Goal: Task Accomplishment & Management: Complete application form

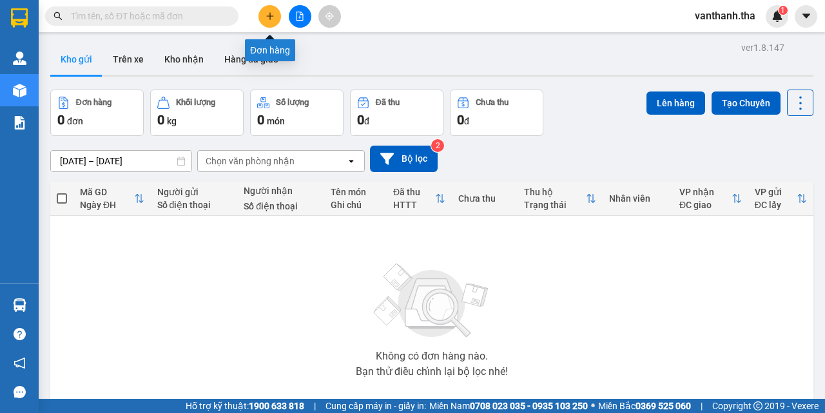
click at [264, 15] on button at bounding box center [270, 16] width 23 height 23
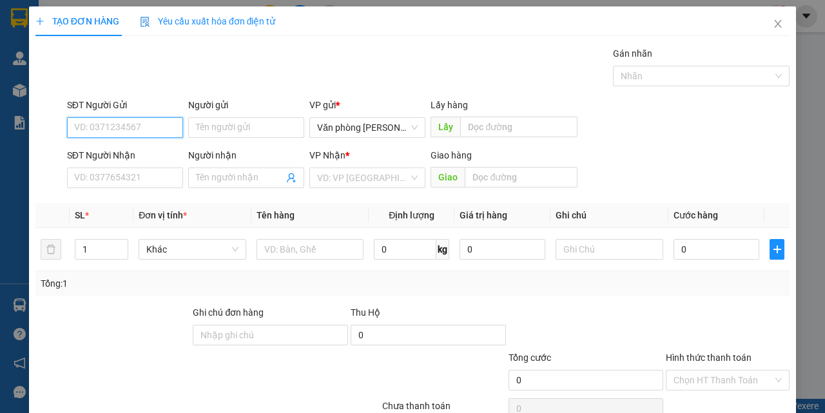
click at [114, 128] on input "SĐT Người Gửi" at bounding box center [125, 127] width 116 height 21
type input "0835597522"
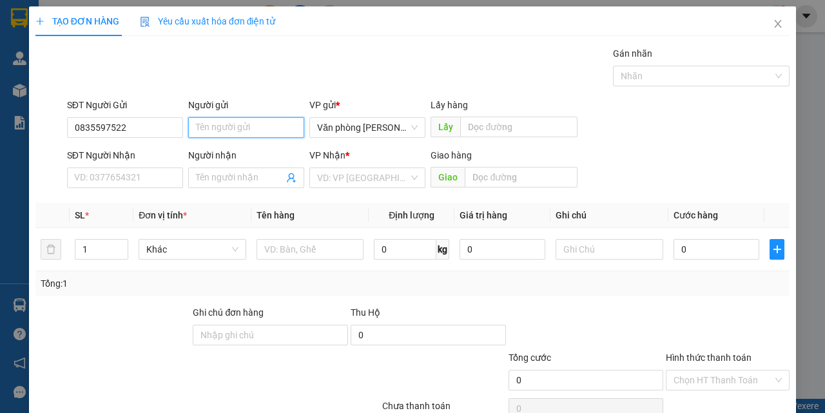
click at [213, 128] on input "Người gửi" at bounding box center [246, 127] width 116 height 21
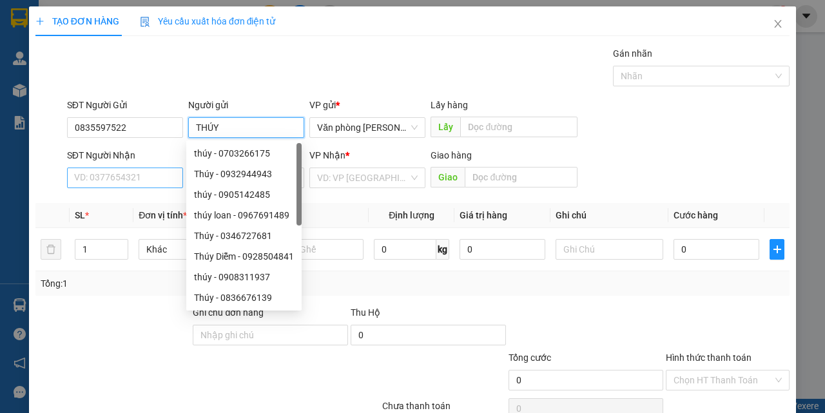
type input "THÚY"
click at [129, 179] on input "SĐT Người Nhận" at bounding box center [125, 178] width 116 height 21
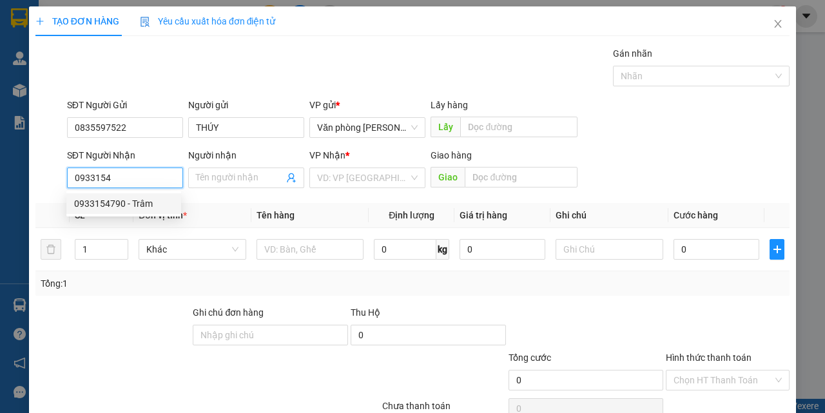
click at [128, 206] on div "0933154790 - Trâm" at bounding box center [123, 204] width 99 height 14
type input "0933154790"
type input "Trâm"
type input "đại học CN miền đông, đồng"
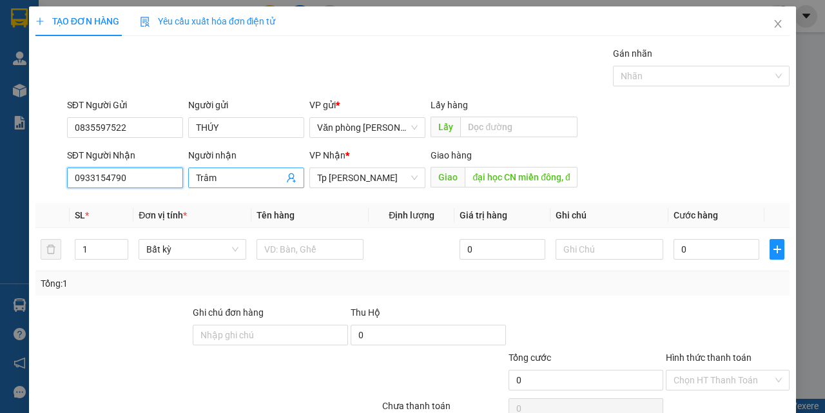
type input "0933154790"
click at [264, 181] on input "Trâm" at bounding box center [240, 178] width 88 height 14
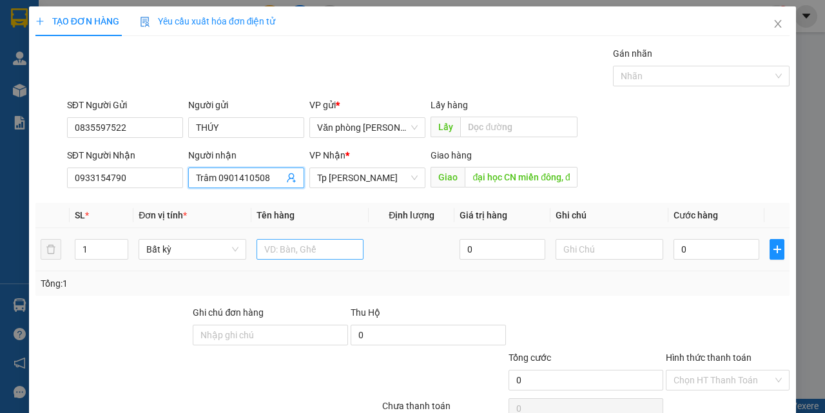
type input "Trâm 0901410508"
click at [305, 252] on input "text" at bounding box center [311, 249] width 108 height 21
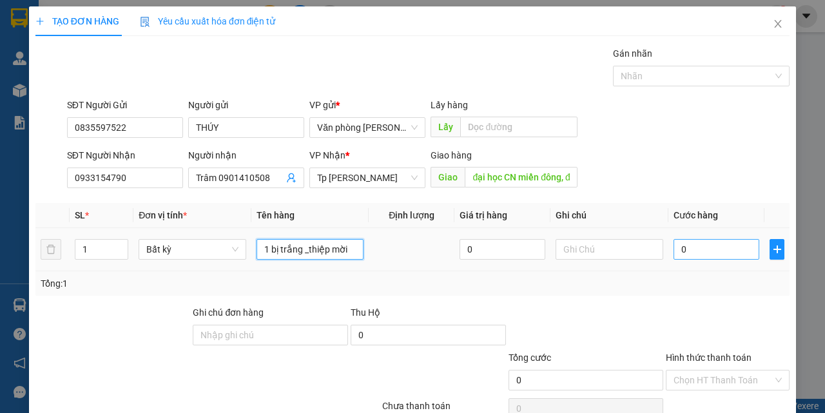
type input "1 bị trắng _thiệp mời"
click at [685, 248] on input "0" at bounding box center [717, 249] width 86 height 21
type input "003"
type input "3"
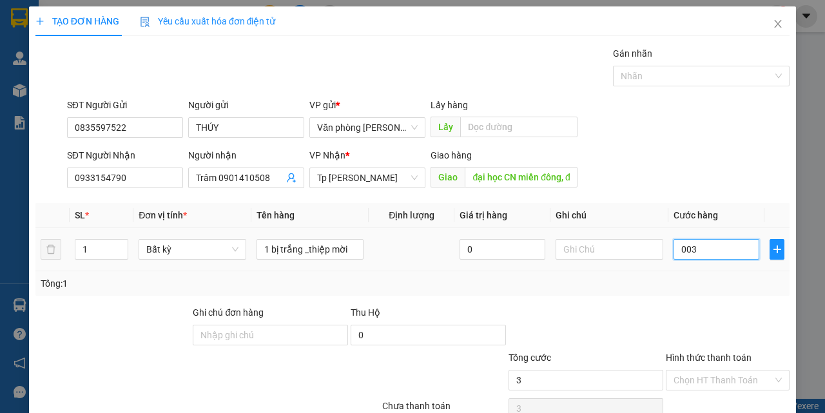
type input "0.030"
type input "30"
type input "30.000"
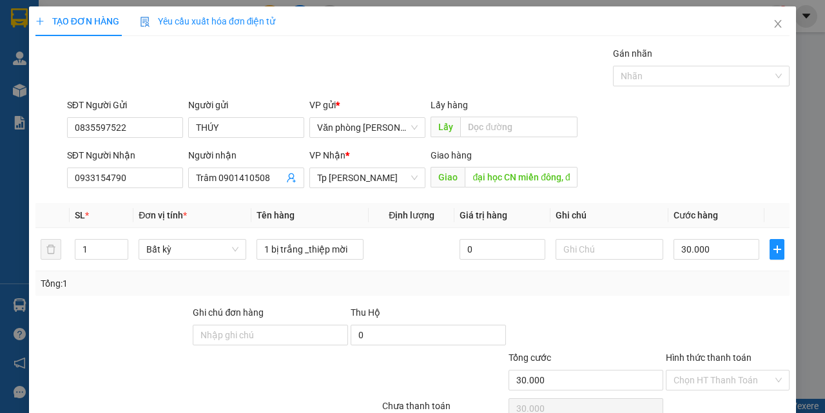
click at [675, 317] on div at bounding box center [728, 328] width 126 height 45
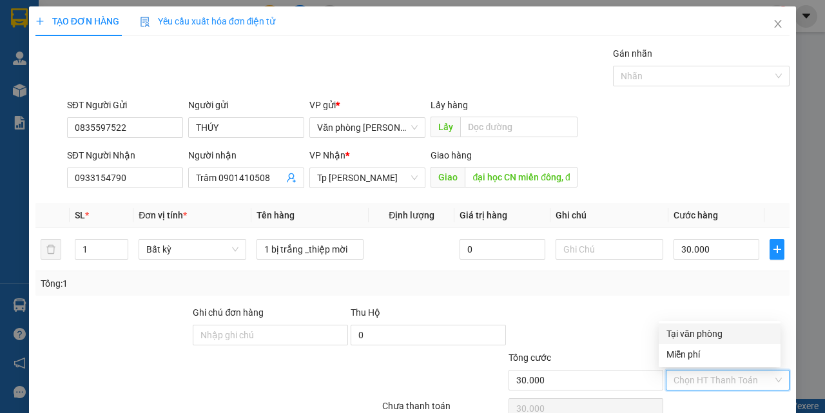
click at [694, 380] on input "Hình thức thanh toán" at bounding box center [723, 380] width 99 height 19
click at [691, 335] on div "Tại văn phòng" at bounding box center [720, 334] width 106 height 14
type input "0"
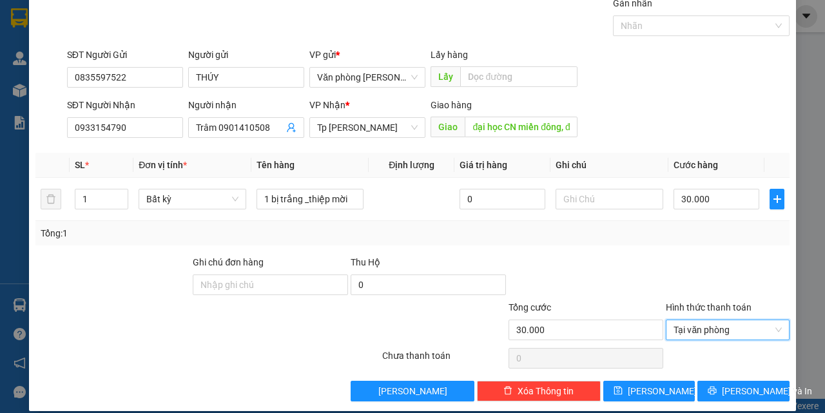
scroll to position [64, 0]
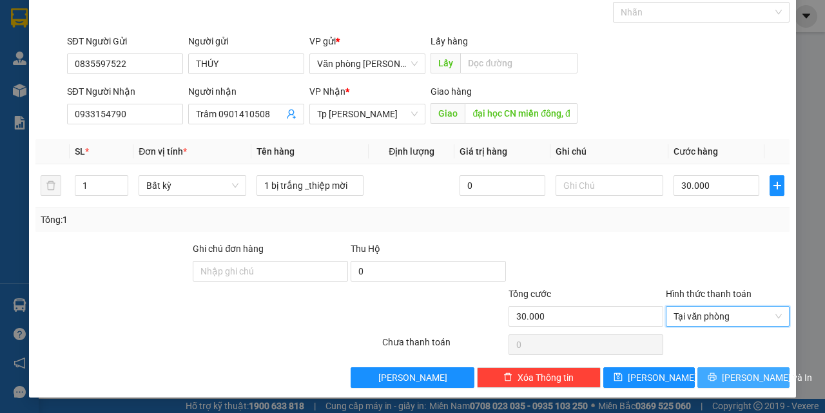
click at [731, 379] on span "[PERSON_NAME] và In" at bounding box center [767, 378] width 90 height 14
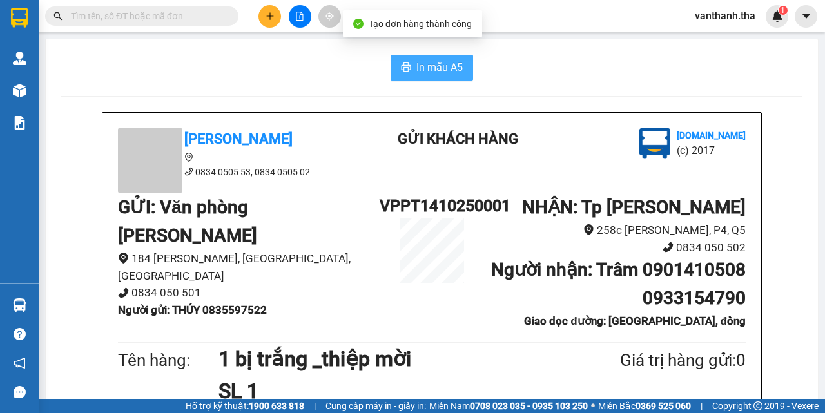
click at [427, 64] on span "In mẫu A5" at bounding box center [440, 67] width 46 height 16
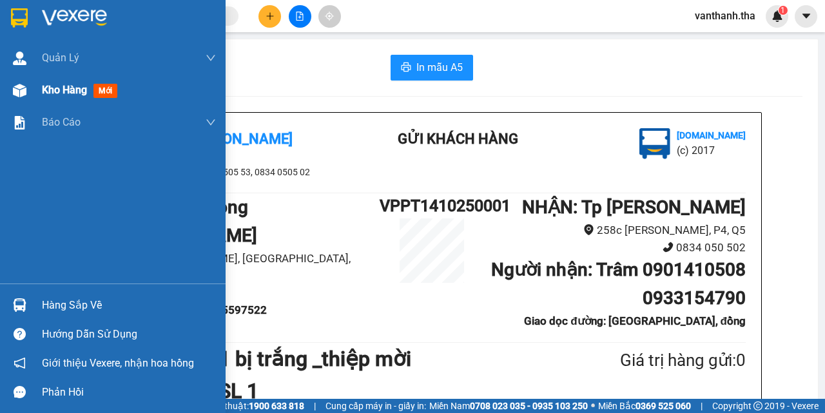
click at [55, 91] on span "Kho hàng" at bounding box center [64, 90] width 45 height 12
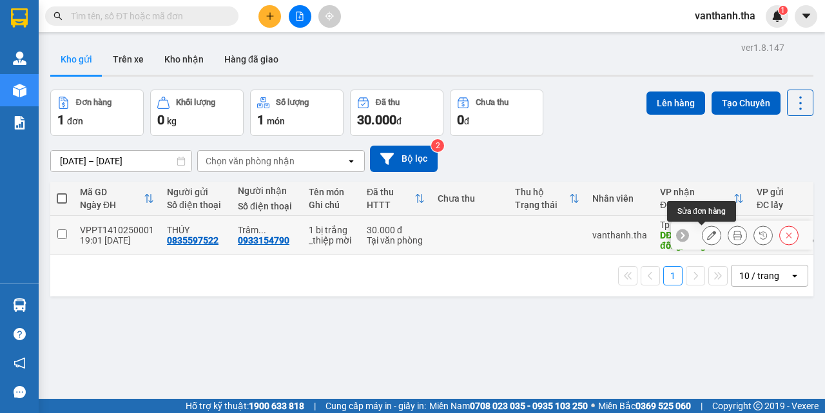
click at [707, 237] on icon at bounding box center [711, 235] width 9 height 9
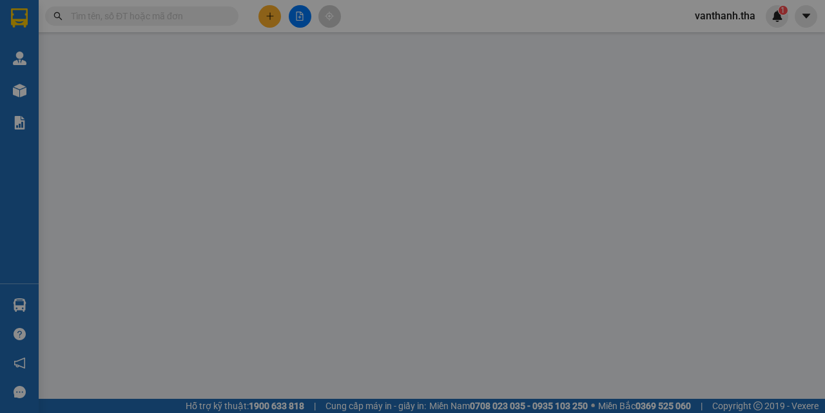
type input "0835597522"
type input "0933154790"
type input "đại học CN miền đông, đồng"
type input "30.000"
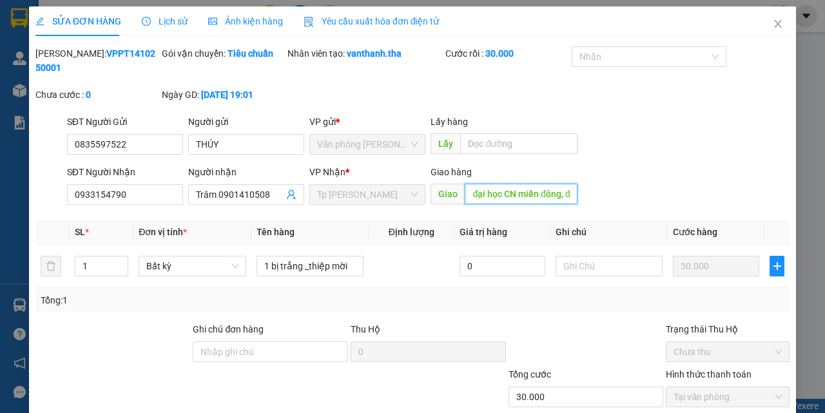
click at [563, 195] on input "đại học CN miền đông, đồng" at bounding box center [521, 194] width 112 height 21
click at [561, 195] on input "đại học CN miền đông, đồng" at bounding box center [521, 194] width 112 height 21
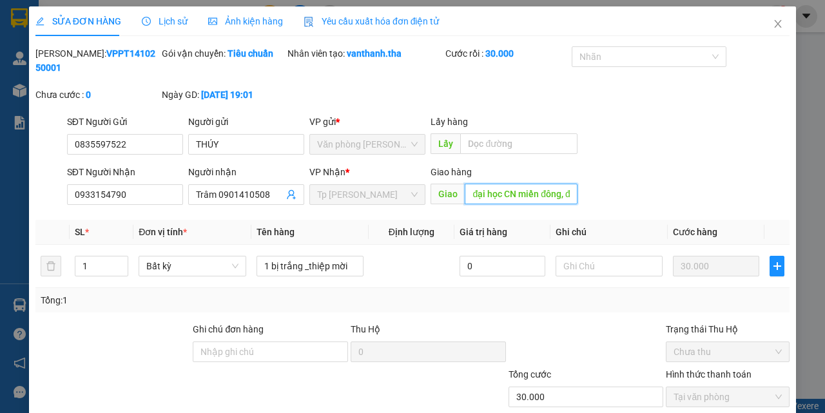
click at [562, 192] on input "đại học CN miền đông, đồng" at bounding box center [521, 194] width 112 height 21
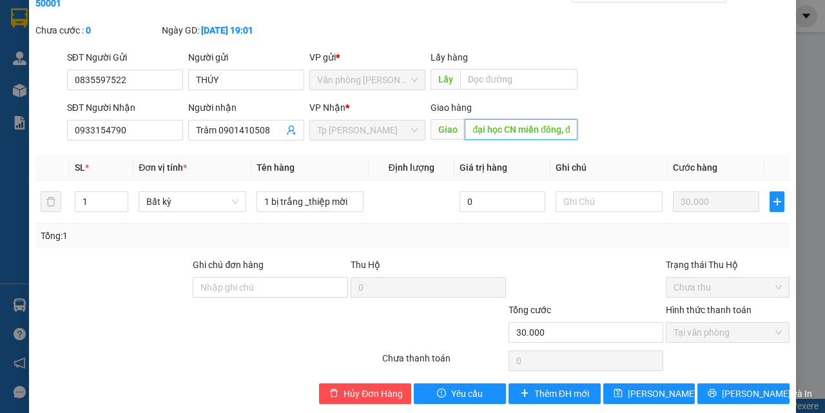
scroll to position [0, 25]
drag, startPoint x: 559, startPoint y: 129, endPoint x: 575, endPoint y: 128, distance: 16.2
click at [575, 128] on div "SĐT Người Nhận 0933154790 Người nhận Trâm 0901410508 VP Nhận * [GEOGRAPHIC_DATA…" at bounding box center [428, 123] width 728 height 45
type input "đại học CN miền đông"
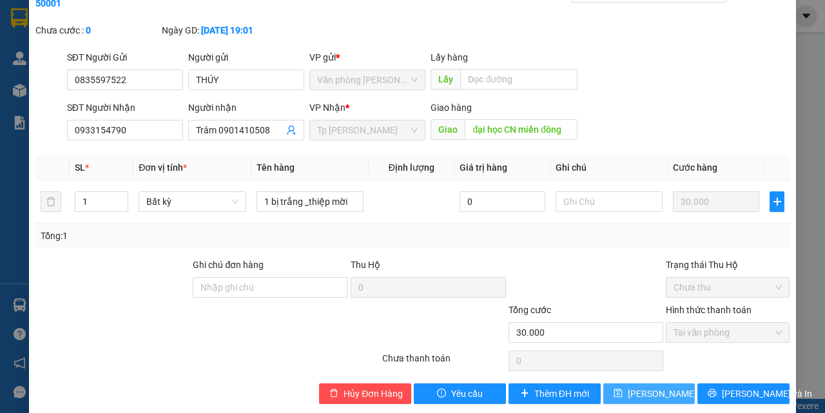
click at [633, 391] on span "[PERSON_NAME] thay đổi" at bounding box center [679, 394] width 103 height 14
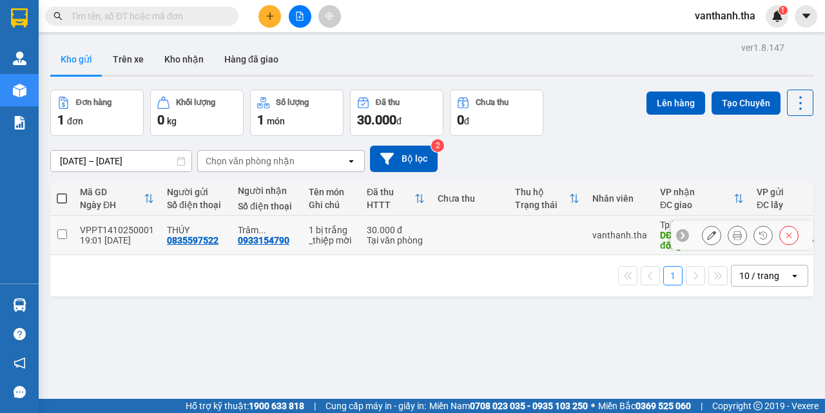
click at [63, 235] on input "checkbox" at bounding box center [62, 235] width 10 height 10
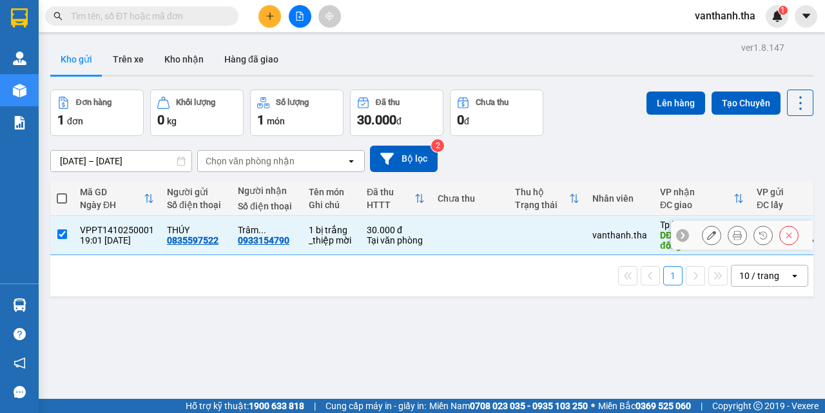
click at [63, 235] on input "checkbox" at bounding box center [62, 235] width 10 height 10
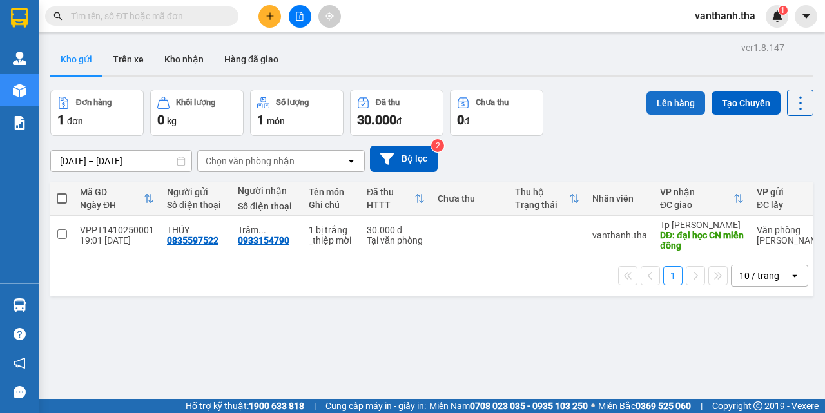
click at [661, 106] on button "Lên hàng" at bounding box center [676, 103] width 59 height 23
click at [61, 234] on input "checkbox" at bounding box center [62, 235] width 10 height 10
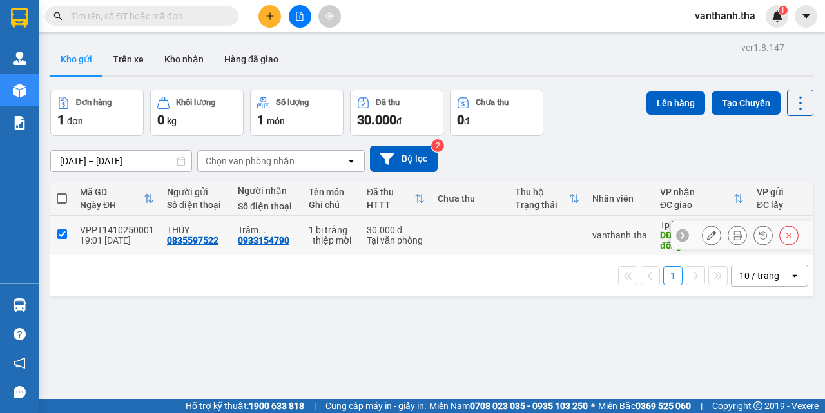
click at [61, 234] on input "checkbox" at bounding box center [62, 235] width 10 height 10
click at [61, 233] on input "checkbox" at bounding box center [62, 235] width 10 height 10
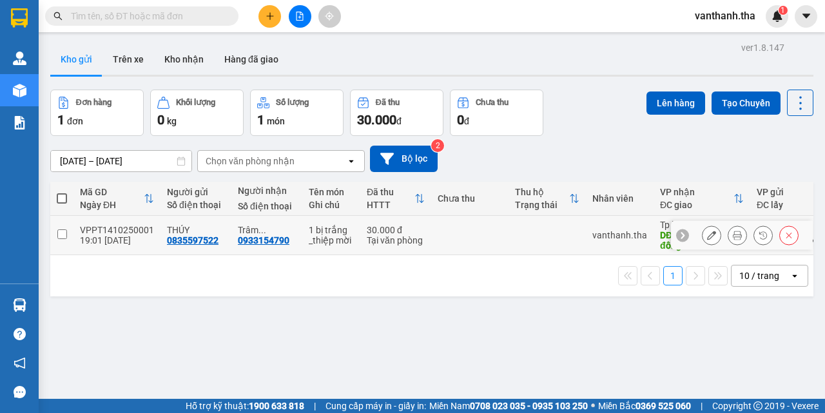
click at [61, 233] on input "checkbox" at bounding box center [62, 235] width 10 height 10
checkbox input "true"
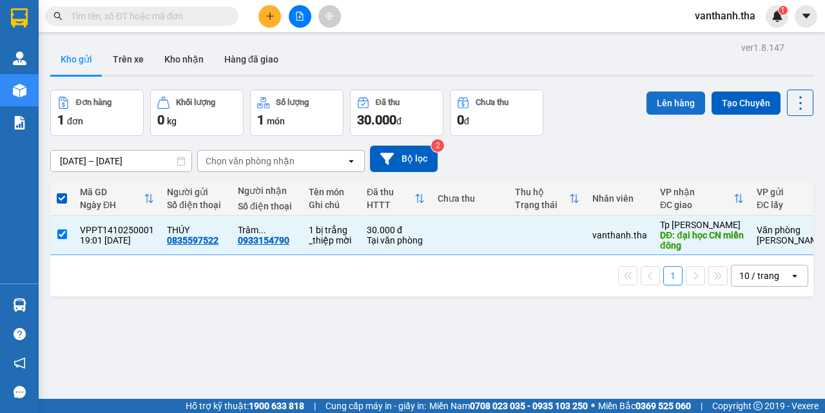
click at [659, 96] on button "Lên hàng" at bounding box center [676, 103] width 59 height 23
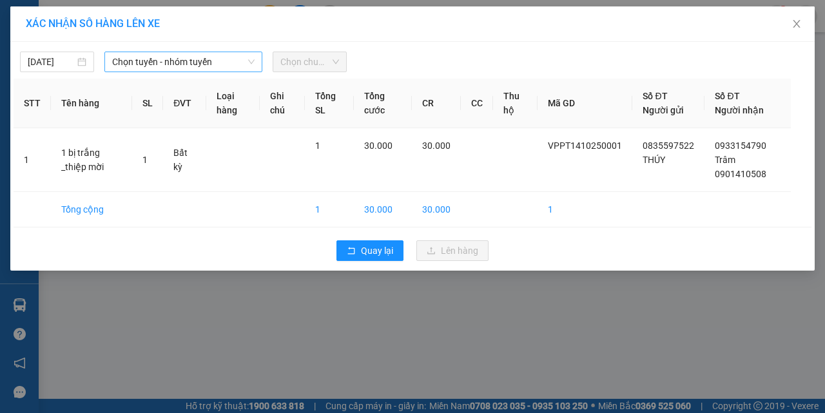
click at [153, 63] on span "Chọn tuyến - nhóm tuyến" at bounding box center [183, 61] width 143 height 19
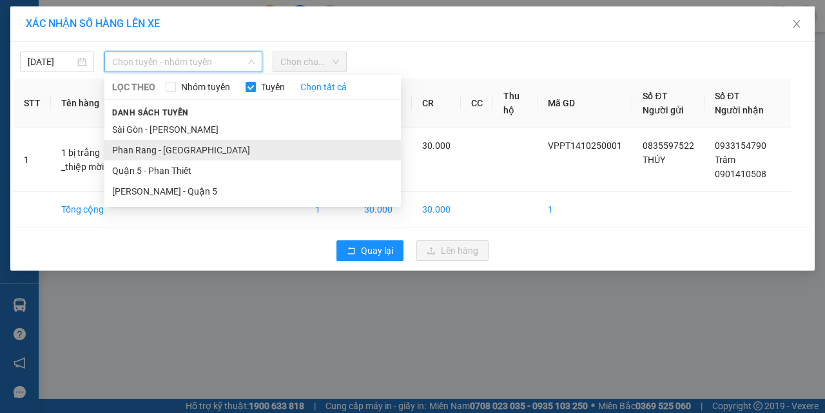
click at [153, 146] on li "Phan Rang - [GEOGRAPHIC_DATA]" at bounding box center [252, 150] width 297 height 21
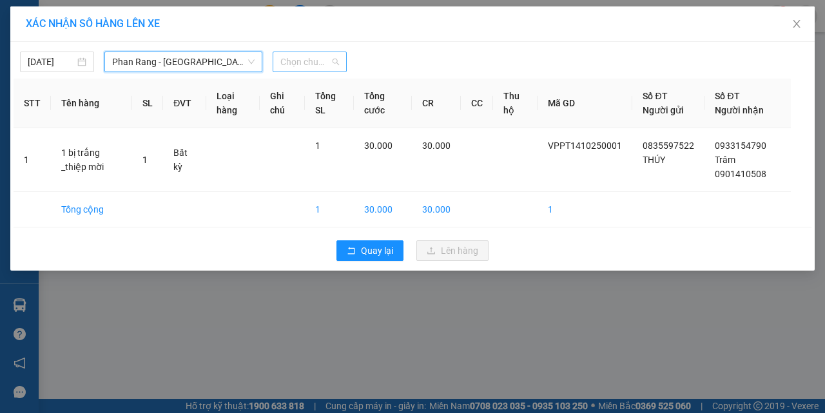
click at [291, 57] on span "Chọn chuyến" at bounding box center [310, 61] width 59 height 19
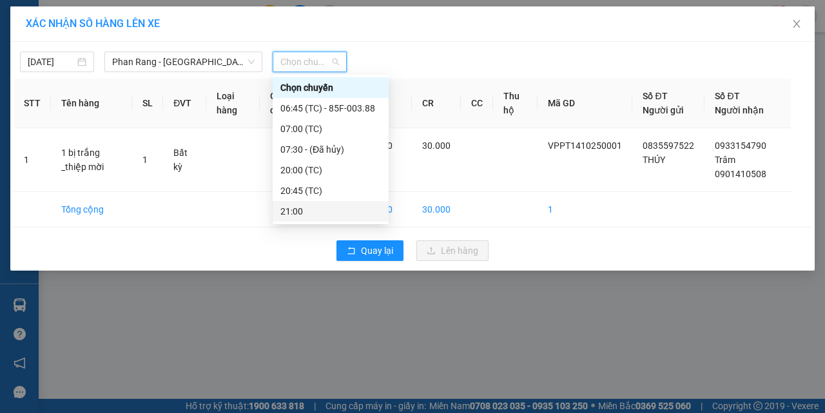
click at [306, 210] on div "21:00" at bounding box center [331, 211] width 101 height 14
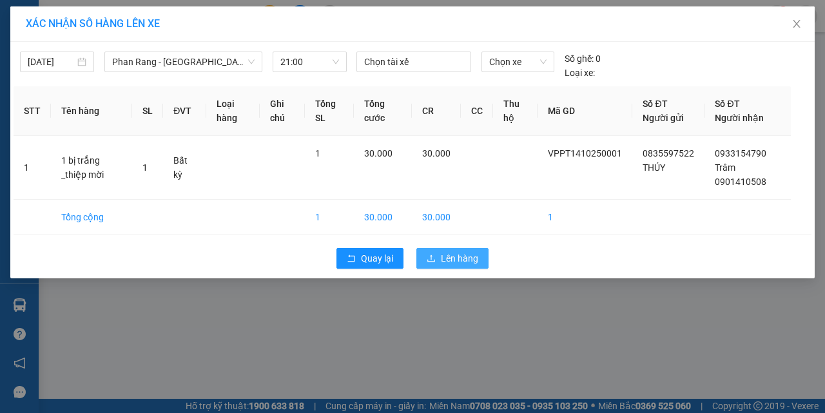
click at [440, 256] on button "Lên hàng" at bounding box center [453, 258] width 72 height 21
